Goal: Information Seeking & Learning: Learn about a topic

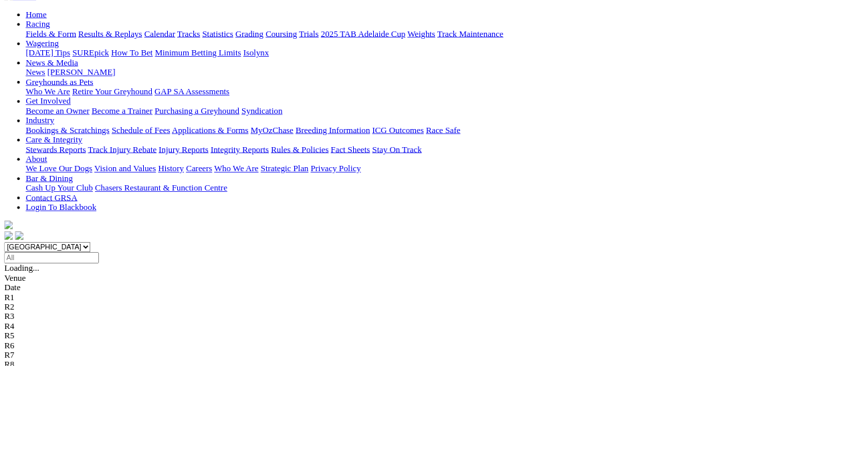
scroll to position [135, 0]
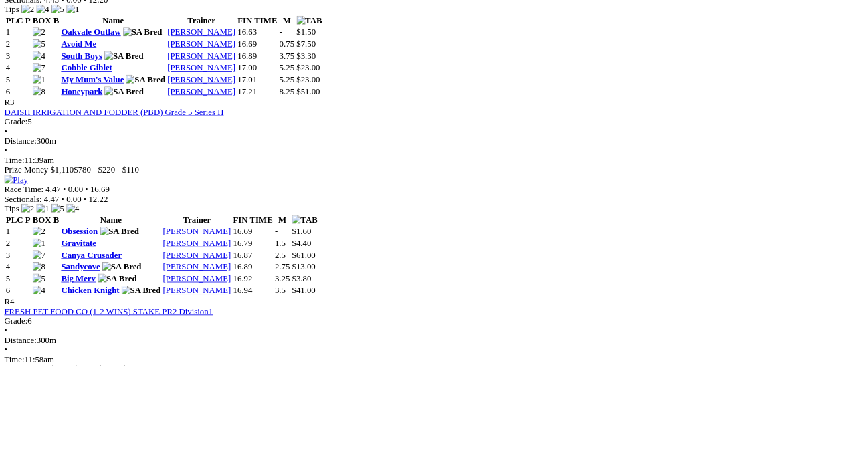
scroll to position [1054, 0]
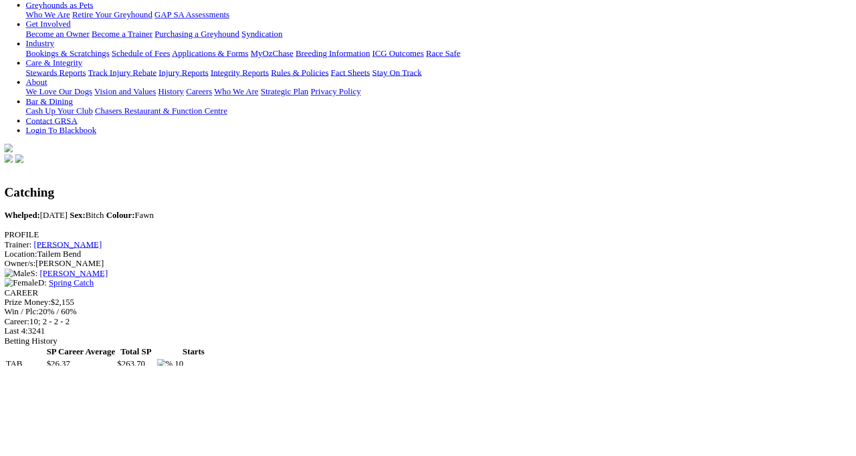
scroll to position [232, 0]
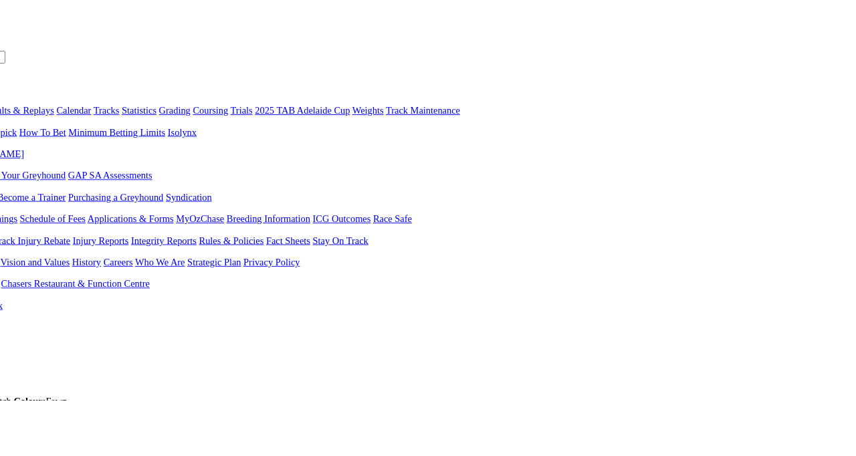
scroll to position [48, 0]
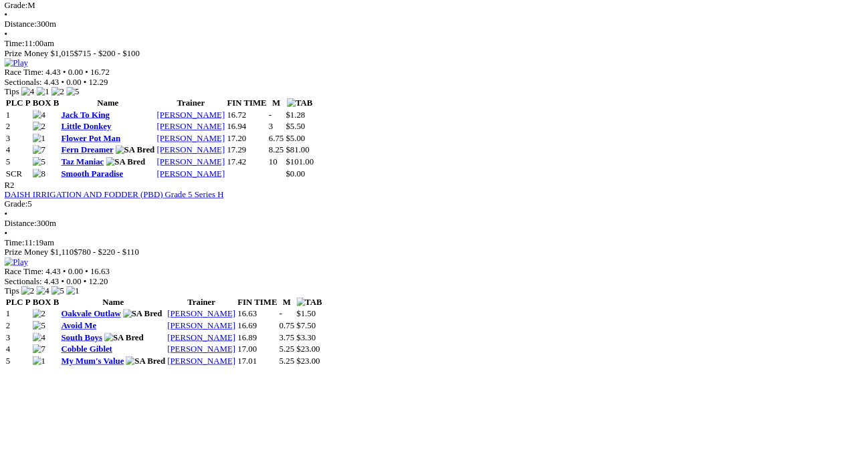
scroll to position [782, 0]
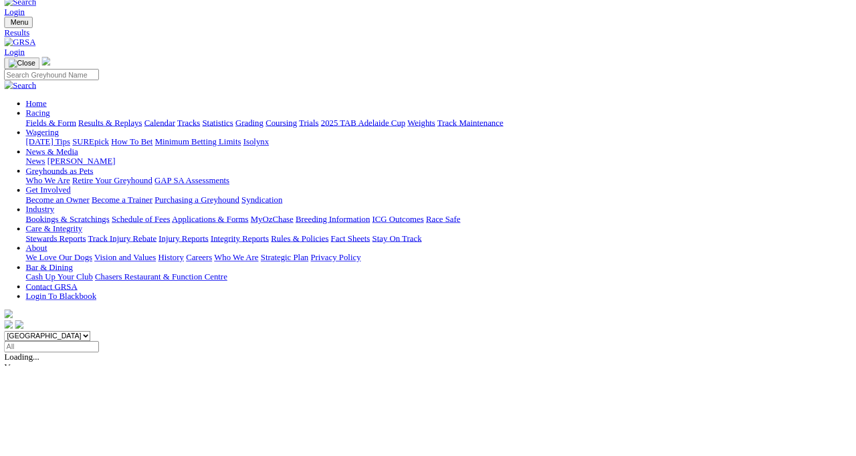
scroll to position [101, 0]
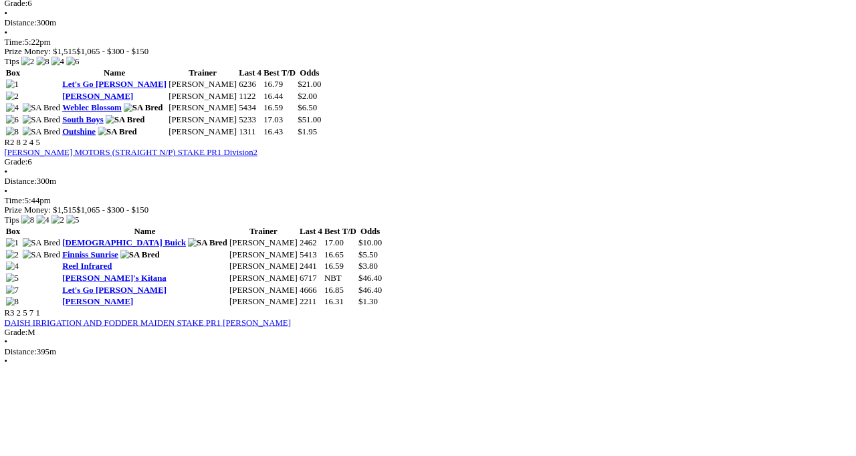
scroll to position [764, 0]
